Goal: Task Accomplishment & Management: Manage account settings

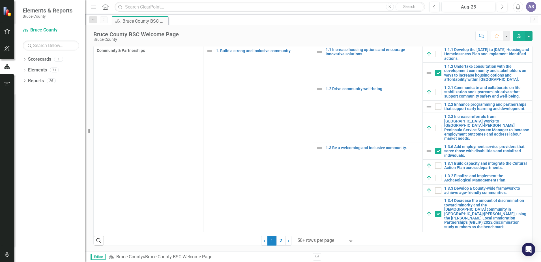
scroll to position [223, 0]
click at [6, 32] on icon "button" at bounding box center [7, 31] width 6 height 5
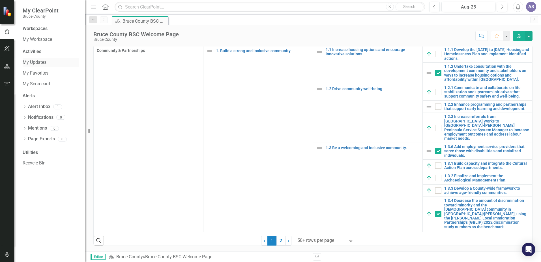
click at [41, 63] on link "My Updates" at bounding box center [51, 62] width 57 height 7
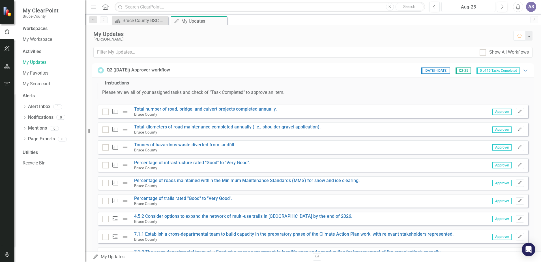
click at [469, 9] on div "Aug-25" at bounding box center [469, 7] width 50 height 7
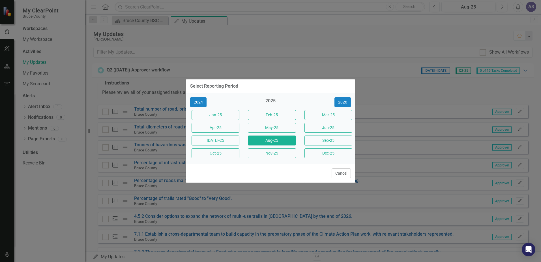
click at [325, 130] on button "Jun-25" at bounding box center [329, 128] width 48 height 10
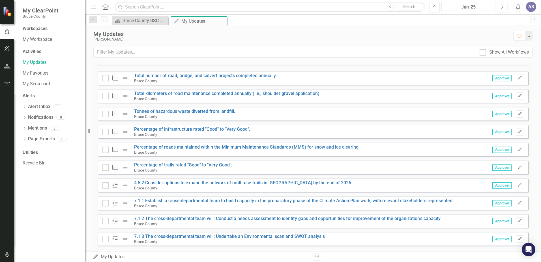
scroll to position [113, 0]
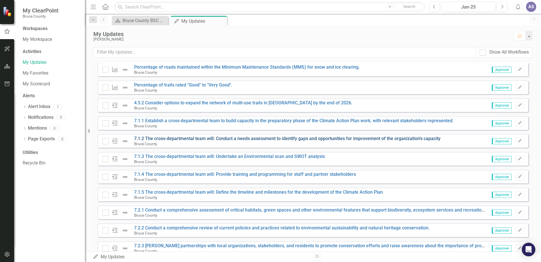
click at [157, 138] on link "7.1.2 The cross-departmental team will: Conduct a needs assessment to identify …" at bounding box center [287, 138] width 307 height 5
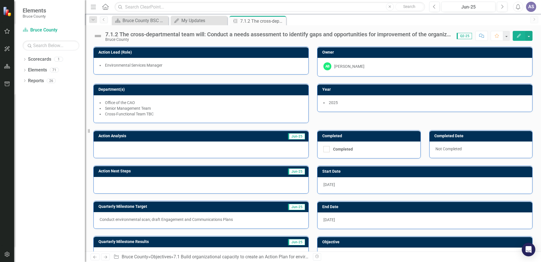
click at [449, 21] on div "Scorecard Bruce County BSC Welcome Page Close My Updates My Updates Close Actio…" at bounding box center [319, 20] width 417 height 9
click at [202, 19] on div "My Updates" at bounding box center [200, 20] width 37 height 7
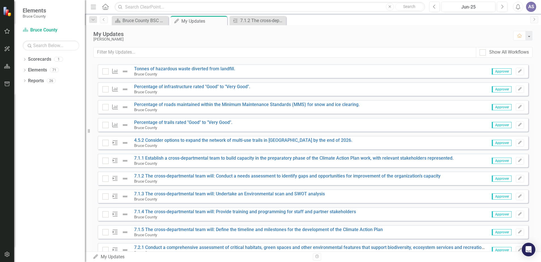
scroll to position [134, 0]
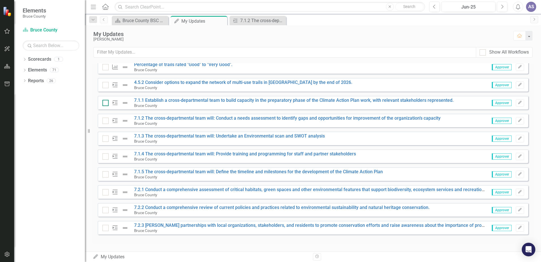
click at [104, 103] on input "checkbox" at bounding box center [105, 102] width 4 height 4
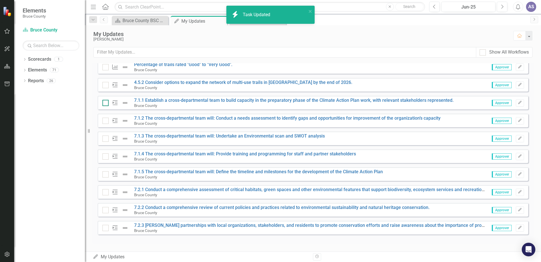
checkbox input "true"
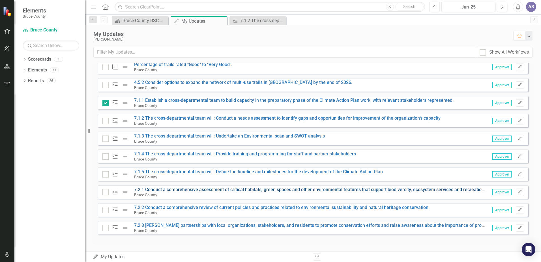
click at [153, 188] on link "7.2.1 Conduct a comprehensive assessment of critical habitats, green spaces and…" at bounding box center [325, 189] width 383 height 5
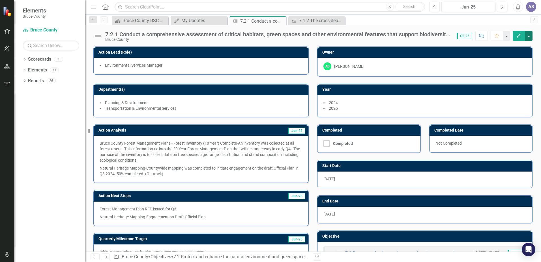
click at [528, 36] on button "button" at bounding box center [529, 36] width 7 height 10
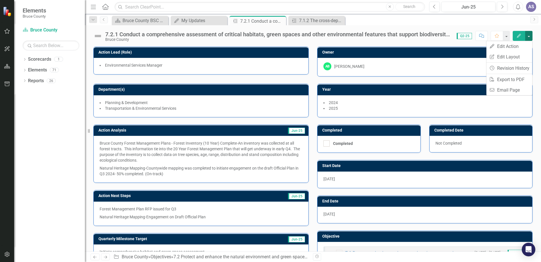
click at [528, 36] on button "button" at bounding box center [529, 36] width 7 height 10
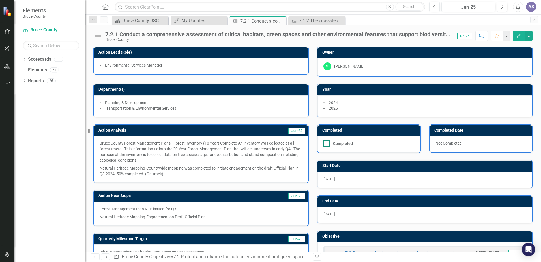
click at [324, 145] on div at bounding box center [327, 143] width 6 height 6
click at [324, 144] on input "Completed" at bounding box center [326, 142] width 4 height 4
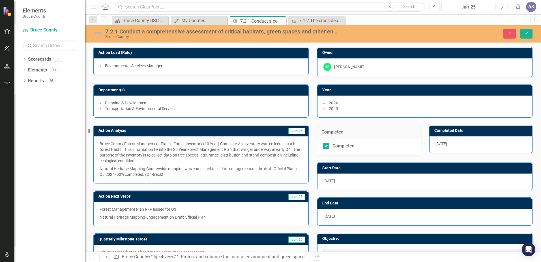
click at [324, 142] on div "Completed" at bounding box center [369, 146] width 104 height 16
click at [323, 146] on input "Completed" at bounding box center [325, 145] width 4 height 4
checkbox input "false"
click at [529, 35] on icon "Save" at bounding box center [526, 33] width 5 height 4
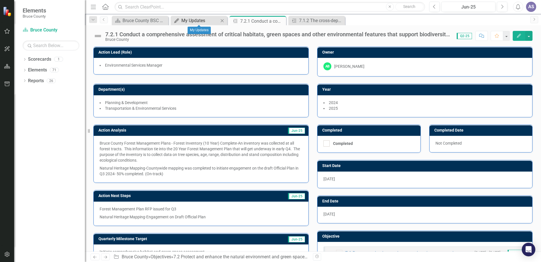
click at [195, 20] on div "My Updates" at bounding box center [200, 20] width 37 height 7
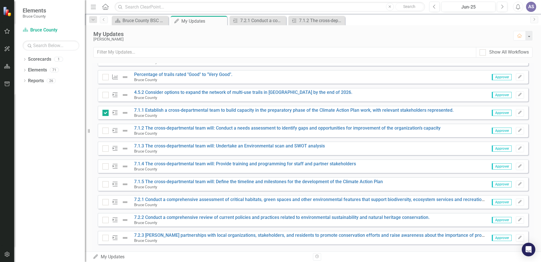
scroll to position [134, 0]
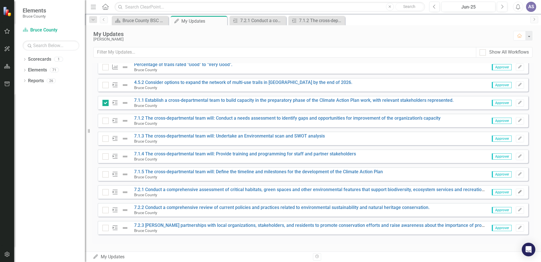
click at [518, 193] on icon "Edit" at bounding box center [520, 191] width 4 height 3
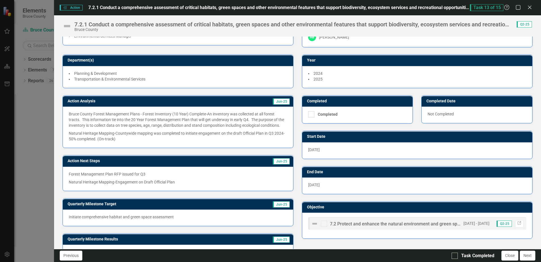
scroll to position [0, 0]
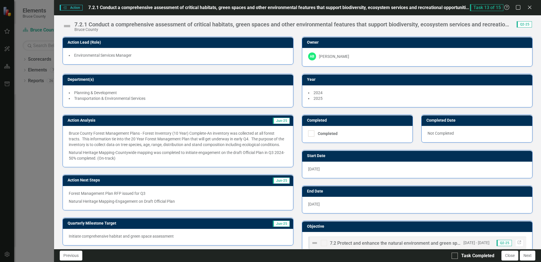
click at [67, 7] on icon "Action" at bounding box center [65, 7] width 4 height 3
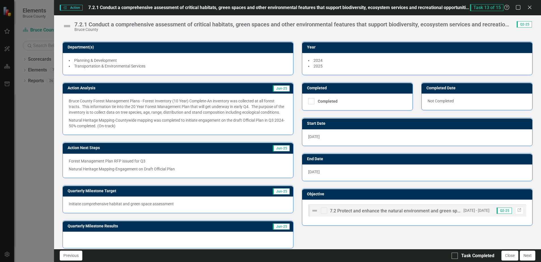
scroll to position [37, 0]
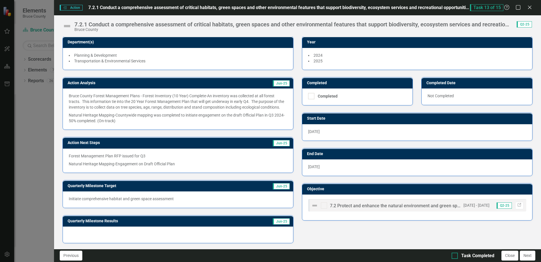
click at [455, 257] on div at bounding box center [455, 255] width 6 height 6
click at [455, 256] on input "Task Completed" at bounding box center [454, 254] width 4 height 4
checkbox input "true"
click at [512, 257] on button "Close" at bounding box center [510, 255] width 17 height 10
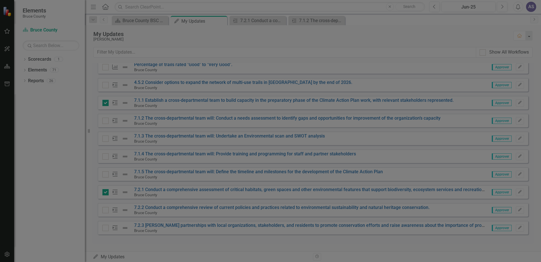
checkbox input "true"
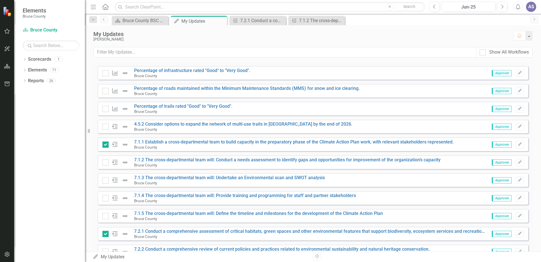
scroll to position [105, 0]
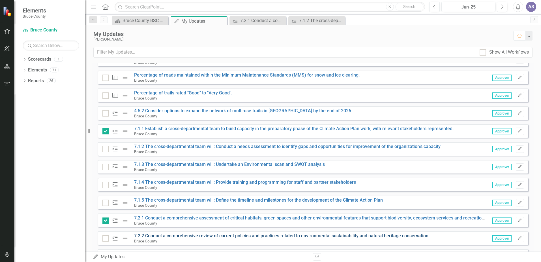
click at [167, 235] on link "7.2.2 Conduct a comprehensive review of current policies and practices related …" at bounding box center [282, 235] width 296 height 5
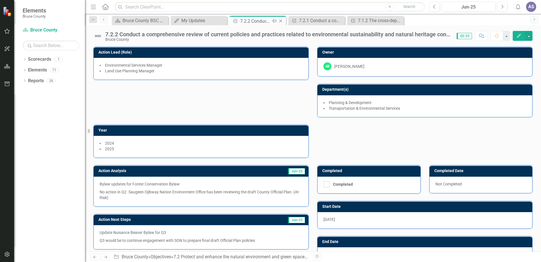
click at [280, 22] on icon "Close" at bounding box center [281, 21] width 6 height 5
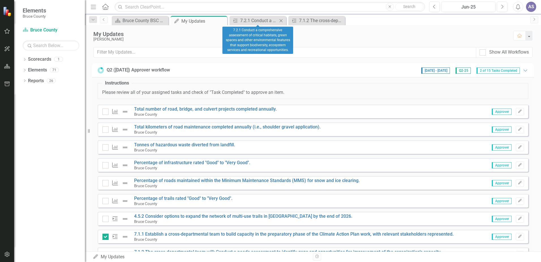
click at [281, 22] on icon "Close" at bounding box center [281, 20] width 6 height 5
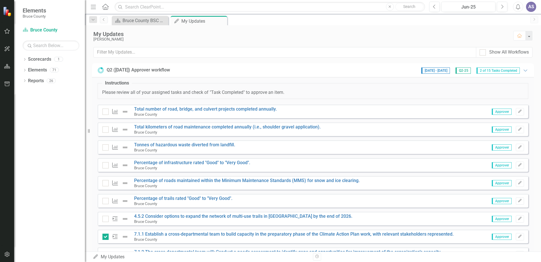
scroll to position [134, 0]
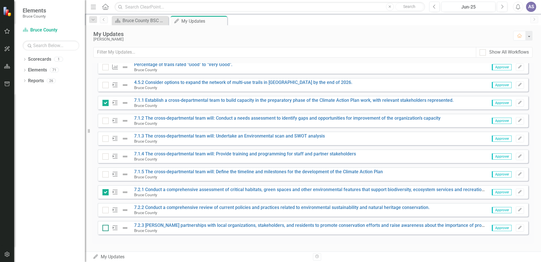
click at [106, 227] on div at bounding box center [106, 228] width 6 height 6
click at [106, 227] on input "checkbox" at bounding box center [105, 227] width 4 height 4
checkbox input "true"
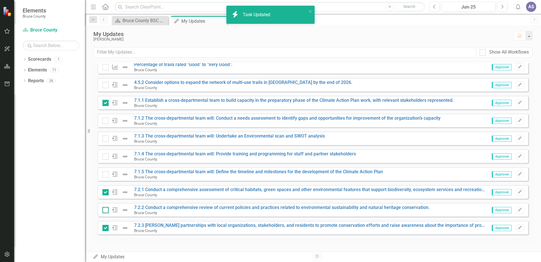
click at [106, 210] on div at bounding box center [106, 210] width 6 height 6
click at [106, 210] on input "checkbox" at bounding box center [105, 209] width 4 height 4
checkbox input "true"
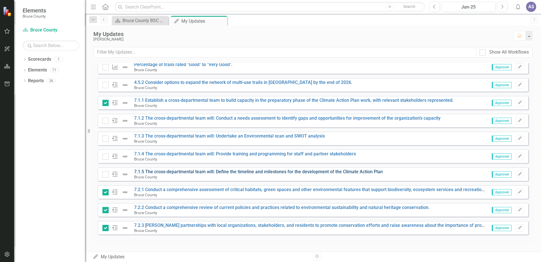
click at [204, 172] on link "7.1.5 The cross-departmental team will: Define the timeline and milestones for …" at bounding box center [258, 171] width 249 height 5
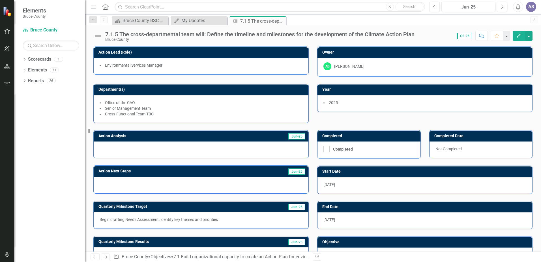
click at [143, 184] on div at bounding box center [201, 185] width 215 height 16
click at [114, 179] on div at bounding box center [201, 185] width 215 height 16
click at [281, 21] on icon "Close" at bounding box center [281, 21] width 6 height 5
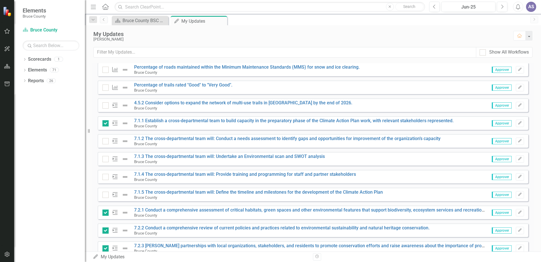
scroll to position [134, 0]
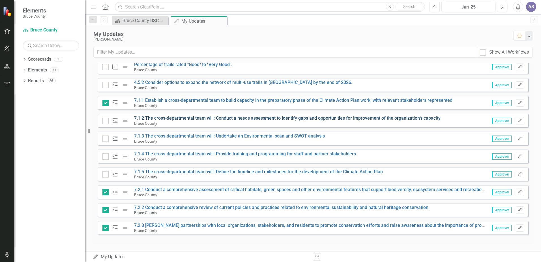
click at [177, 119] on link "7.1.2 The cross-departmental team will: Conduct a needs assessment to identify …" at bounding box center [287, 117] width 307 height 5
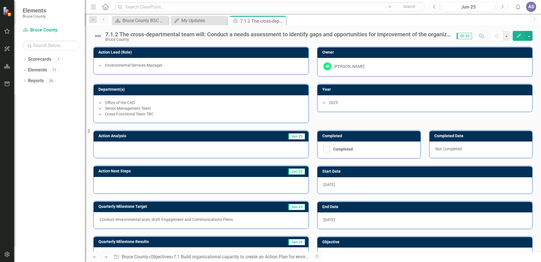
click at [336, 26] on div "7.1.2 The cross-departmental team will: Conduct a needs assessment to identify …" at bounding box center [313, 33] width 456 height 17
click at [281, 20] on icon "Close" at bounding box center [281, 21] width 6 height 5
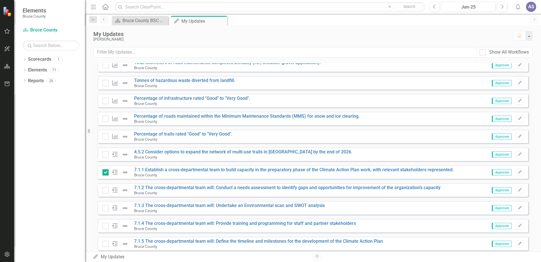
scroll to position [49, 0]
